Goal: Navigation & Orientation: Find specific page/section

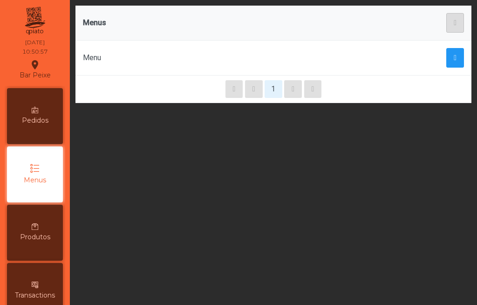
click at [54, 118] on div "Pedidos" at bounding box center [35, 116] width 56 height 56
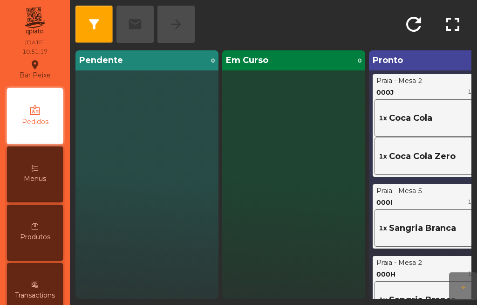
click at [19, 163] on div "Menus" at bounding box center [35, 174] width 56 height 56
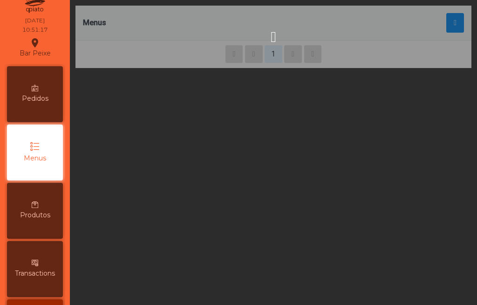
click at [31, 119] on div "Pedidos" at bounding box center [35, 94] width 56 height 56
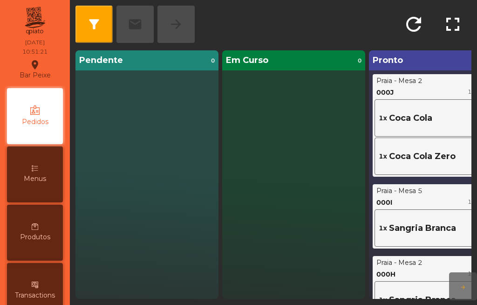
click at [43, 284] on div "Transactions" at bounding box center [35, 291] width 56 height 56
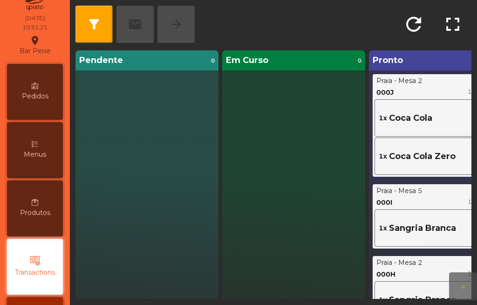
scroll to position [79, 0]
